Goal: Find specific page/section: Locate item on page

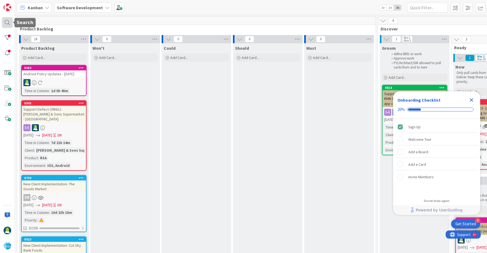
click at [10, 26] on div at bounding box center [7, 22] width 11 height 11
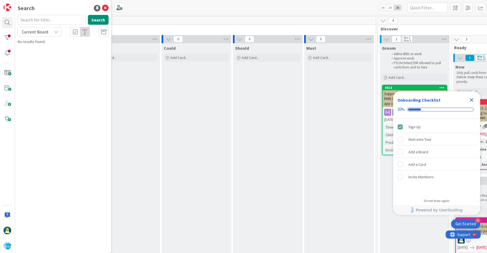
click at [54, 22] on input "text" at bounding box center [52, 20] width 68 height 10
click at [32, 20] on input "trugs" at bounding box center [52, 20] width 68 height 10
type input "trigs"
